Goal: Task Accomplishment & Management: Manage account settings

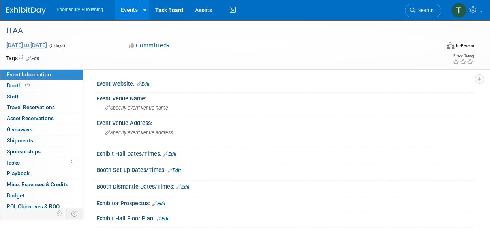
click at [47, 45] on span "[DATE] to [DATE]" at bounding box center [26, 44] width 41 height 7
select select "10"
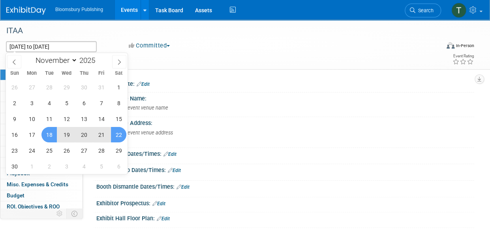
click at [268, 93] on div "Event Venue Name:" at bounding box center [285, 97] width 378 height 10
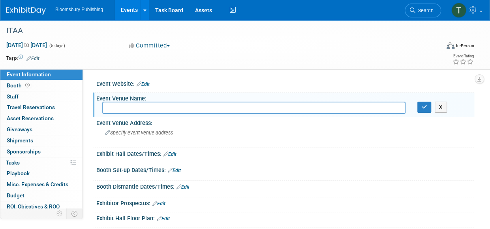
click at [280, 49] on div "[DATE] to [DATE] (5 days) [DATE] to [DATE] Committed Committed Considering Not …" at bounding box center [240, 47] width 480 height 12
click at [298, 57] on td at bounding box center [216, 58] width 354 height 8
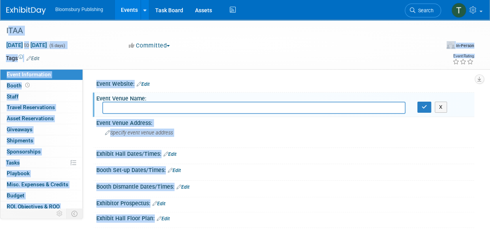
drag, startPoint x: 5, startPoint y: 30, endPoint x: 355, endPoint y: 251, distance: 413.9
click at [355, 228] on html "Bloomsbury Publishing Events Add Event Bulk Upload Events Shareable Event Board…" at bounding box center [245, 114] width 490 height 229
click at [251, 45] on div "Committed Committed Considering Not Going" at bounding box center [200, 45] width 148 height 9
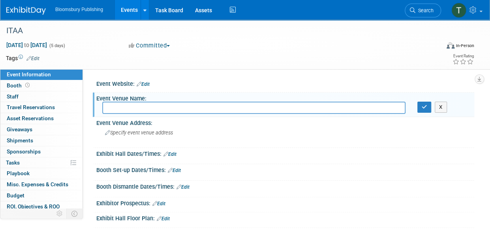
click at [311, 174] on div "Save Changes Cancel" at bounding box center [285, 175] width 378 height 5
click at [257, 53] on div "Tags Edit" at bounding box center [200, 58] width 388 height 11
click at [14, 82] on span "Booth" at bounding box center [19, 85] width 24 height 6
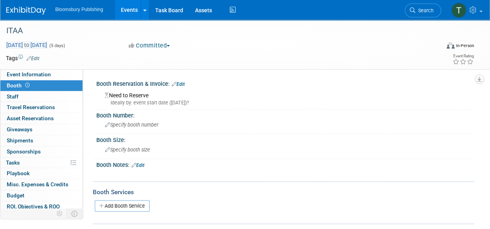
click at [15, 45] on span "[DATE] to [DATE]" at bounding box center [26, 44] width 41 height 7
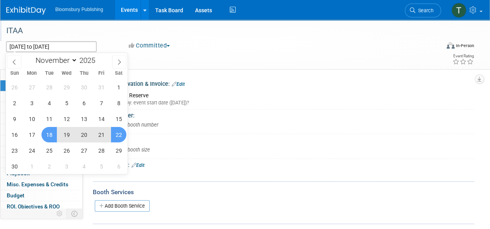
click at [249, 37] on div "ITAA" at bounding box center [219, 31] width 431 height 14
